Goal: Find specific page/section: Find specific page/section

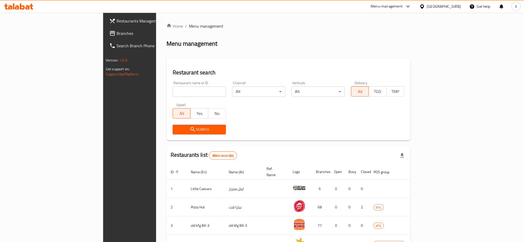
click at [451, 6] on div "[GEOGRAPHIC_DATA]" at bounding box center [444, 7] width 34 height 6
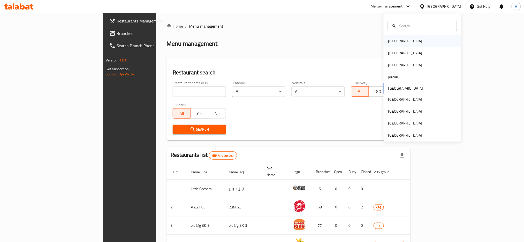
click at [431, 45] on div "[GEOGRAPHIC_DATA]" at bounding box center [421, 41] width 77 height 12
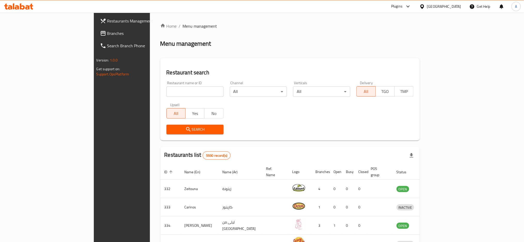
click at [427, 7] on div at bounding box center [422, 7] width 7 height 6
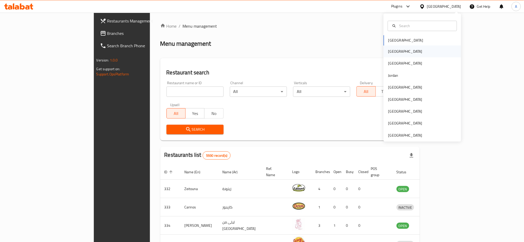
click at [418, 49] on div "[GEOGRAPHIC_DATA]" at bounding box center [421, 51] width 77 height 12
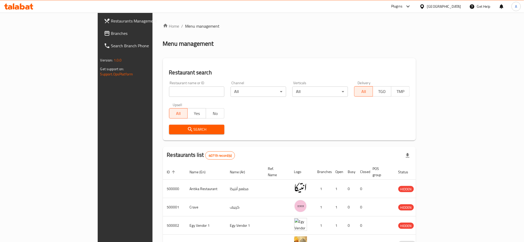
click at [111, 34] on span "Branches" at bounding box center [146, 33] width 70 height 6
